Goal: Task Accomplishment & Management: Manage account settings

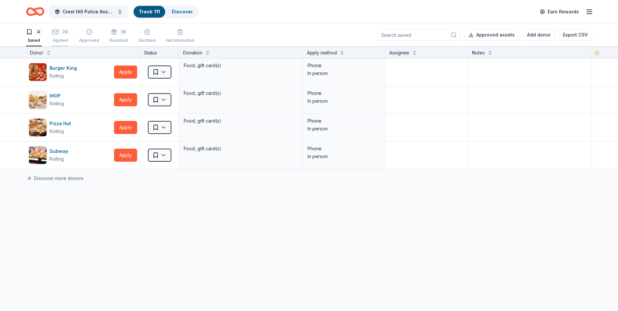
click at [57, 33] on icon "button" at bounding box center [55, 32] width 7 height 7
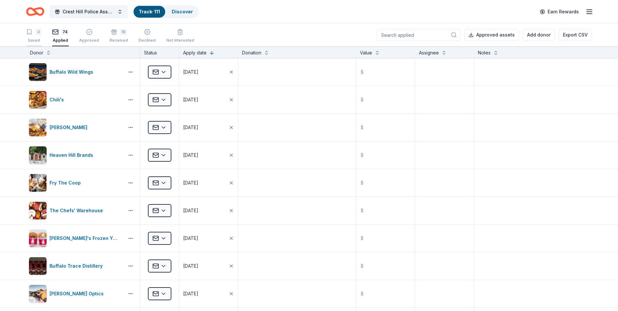
click at [36, 36] on div "4 Saved" at bounding box center [34, 36] width 16 height 14
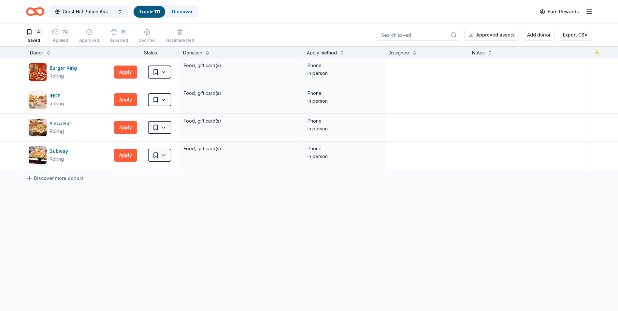
click at [60, 37] on div "74 Applied" at bounding box center [60, 36] width 17 height 14
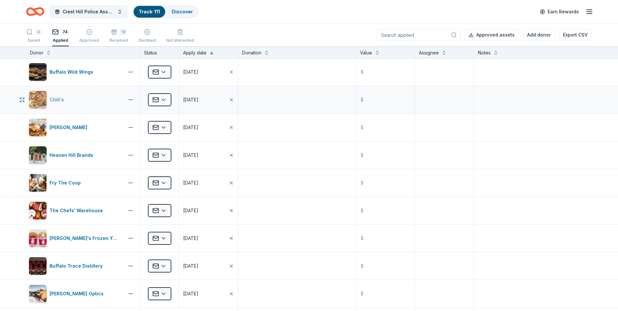
click at [55, 99] on div "Chili's" at bounding box center [58, 100] width 17 height 8
click at [167, 100] on html "Crest Hill Police Association 15th Annual Golf Outing Fundraiser Track · 111 Di…" at bounding box center [309, 155] width 618 height 311
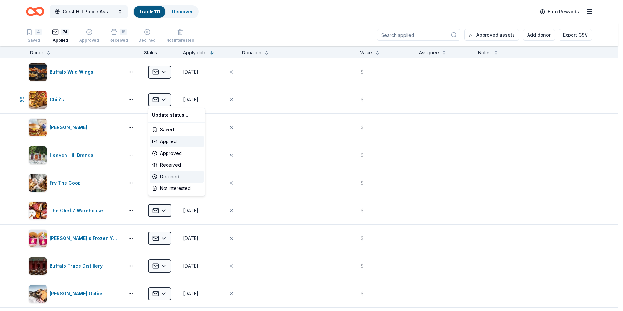
click at [169, 177] on div "Declined" at bounding box center [176, 177] width 54 height 12
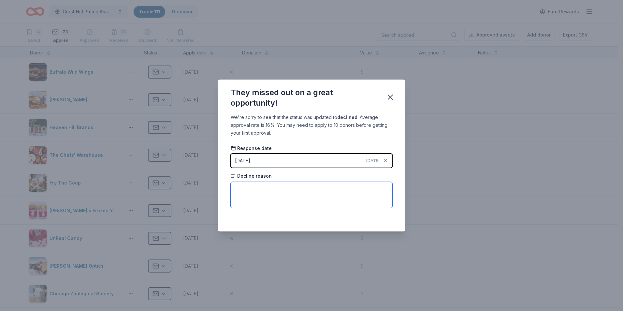
click at [292, 187] on textarea at bounding box center [312, 195] width 162 height 26
click at [390, 97] on icon "button" at bounding box center [390, 97] width 5 height 5
